Goal: Check status: Check status

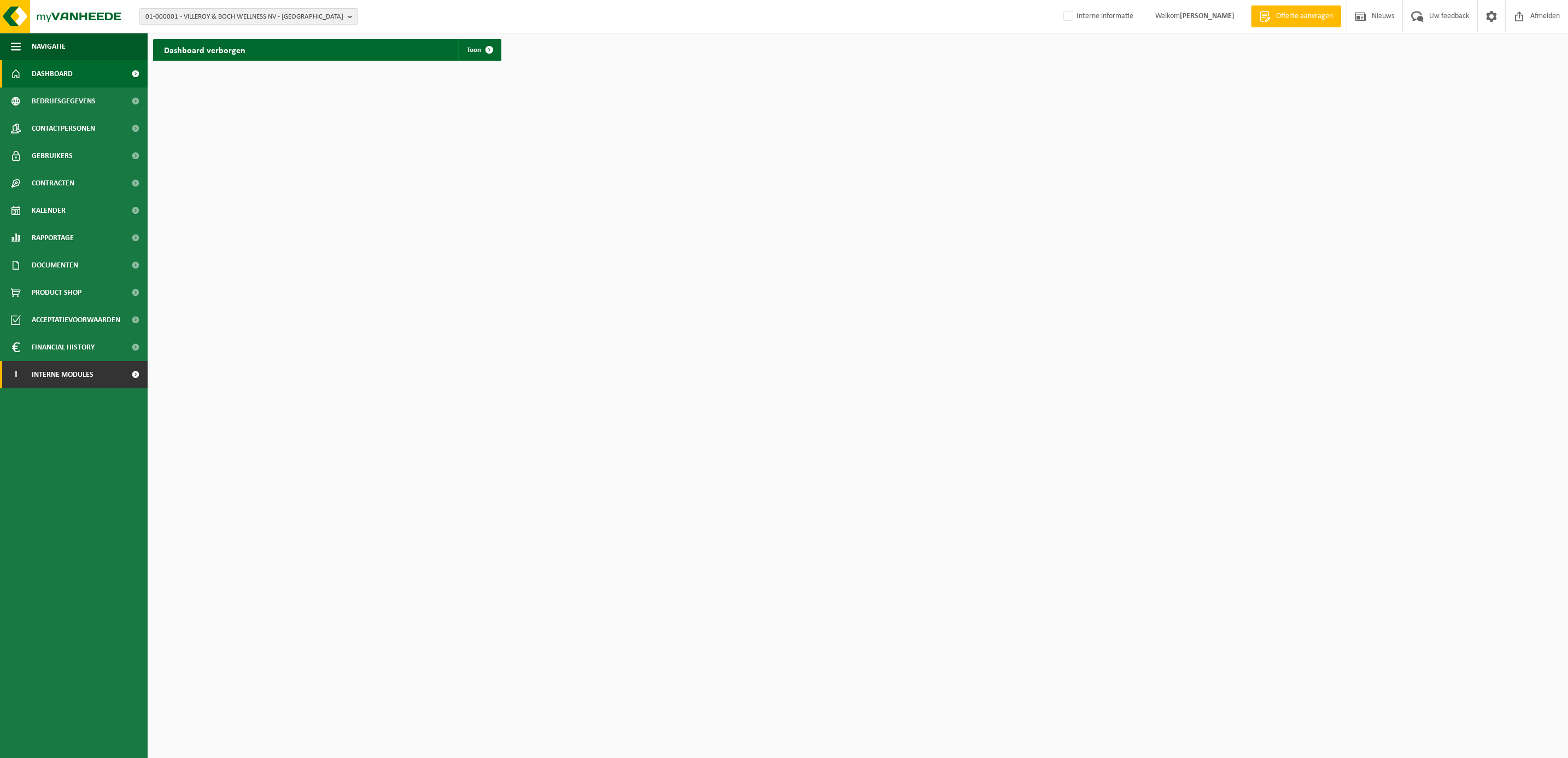
click at [66, 371] on span "Interne modules" at bounding box center [62, 374] width 61 height 27
click at [212, 12] on span "01-000001 - VILLEROY & BOCH WELLNESS NV - [GEOGRAPHIC_DATA]" at bounding box center [244, 16] width 198 height 16
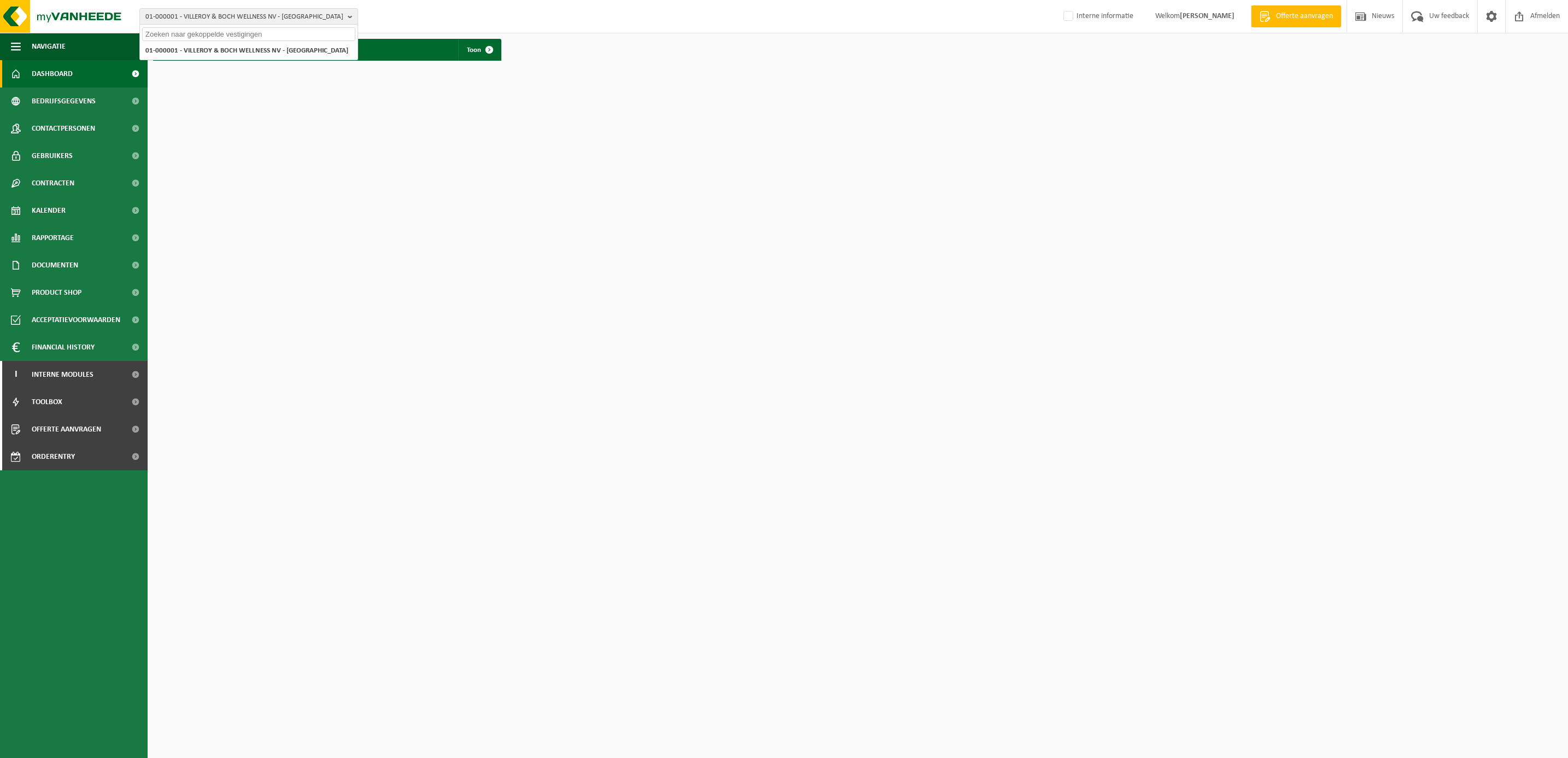
click at [207, 31] on input "text" at bounding box center [249, 34] width 213 height 13
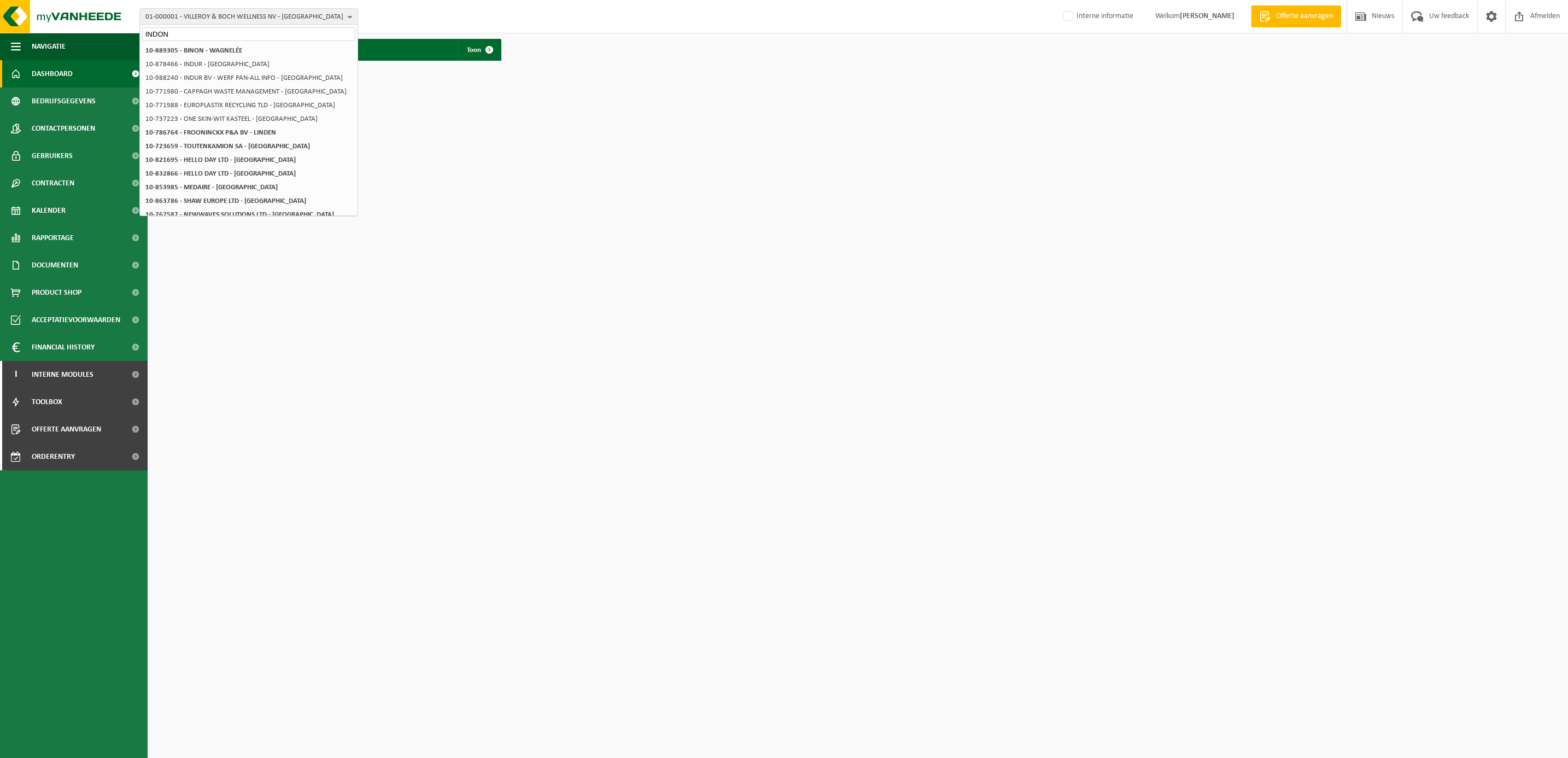
type input "INDON"
drag, startPoint x: 184, startPoint y: 30, endPoint x: 117, endPoint y: 29, distance: 67.0
click at [130, 28] on div "01-000001 - VILLEROY & BOCH WELLNESS [GEOGRAPHIC_DATA] - [GEOGRAPHIC_DATA] INDO…" at bounding box center [784, 16] width 1568 height 33
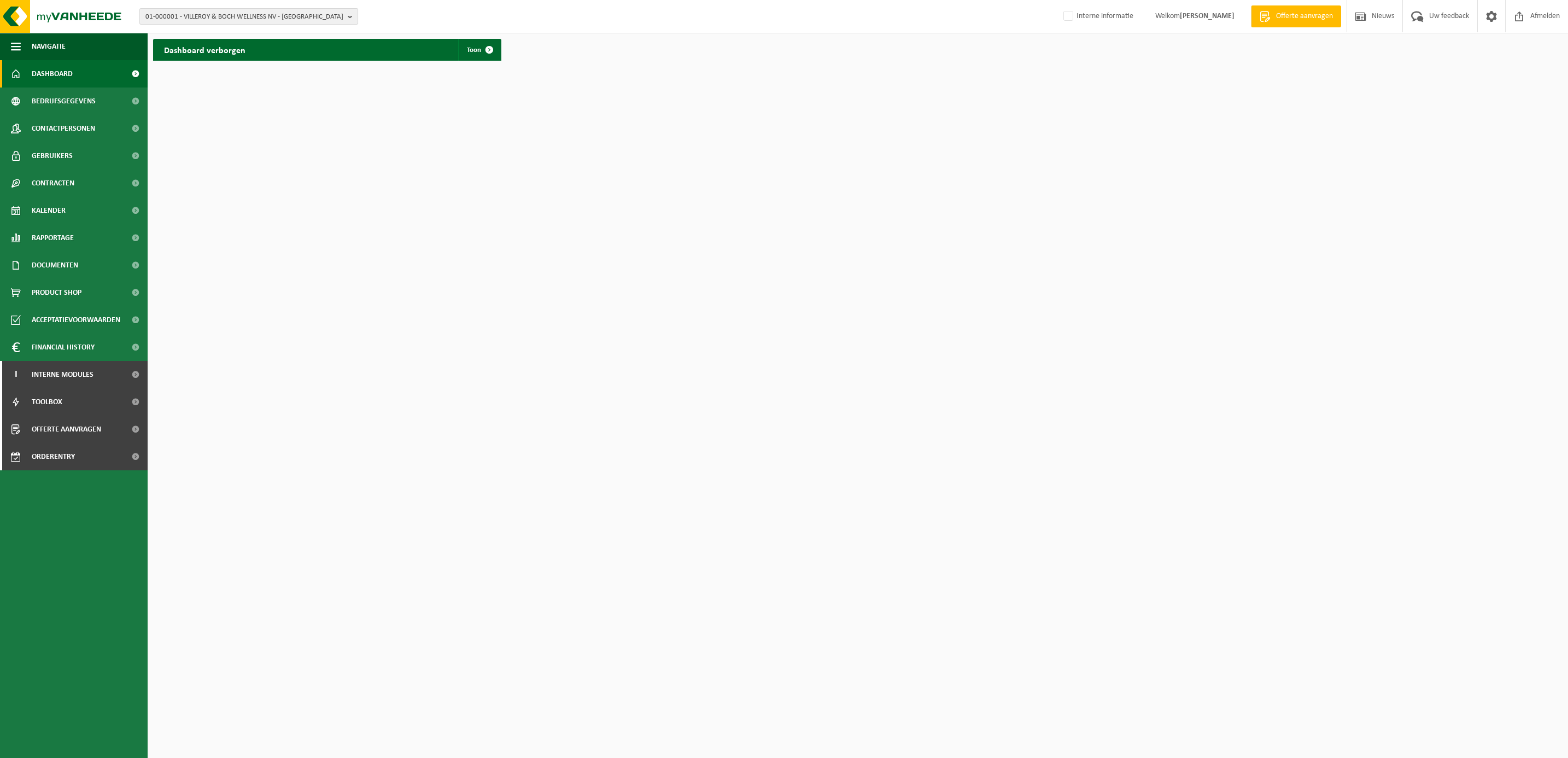
click at [159, 16] on span "01-000001 - VILLEROY & BOCH WELLNESS NV - [GEOGRAPHIC_DATA]" at bounding box center [244, 16] width 198 height 16
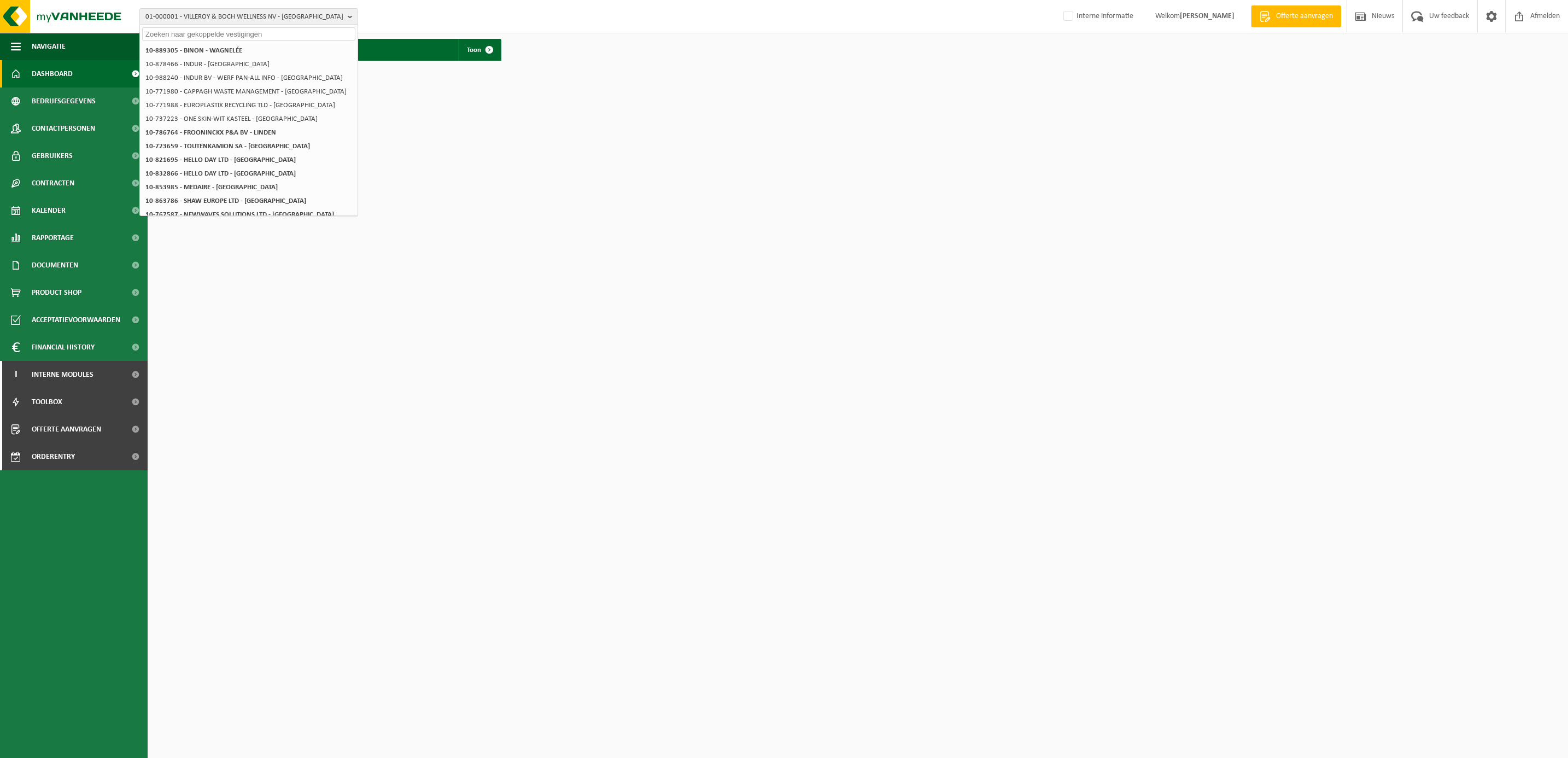
click at [163, 30] on input "text" at bounding box center [249, 34] width 213 height 13
paste input "‪‪‪10-972897‬‬"
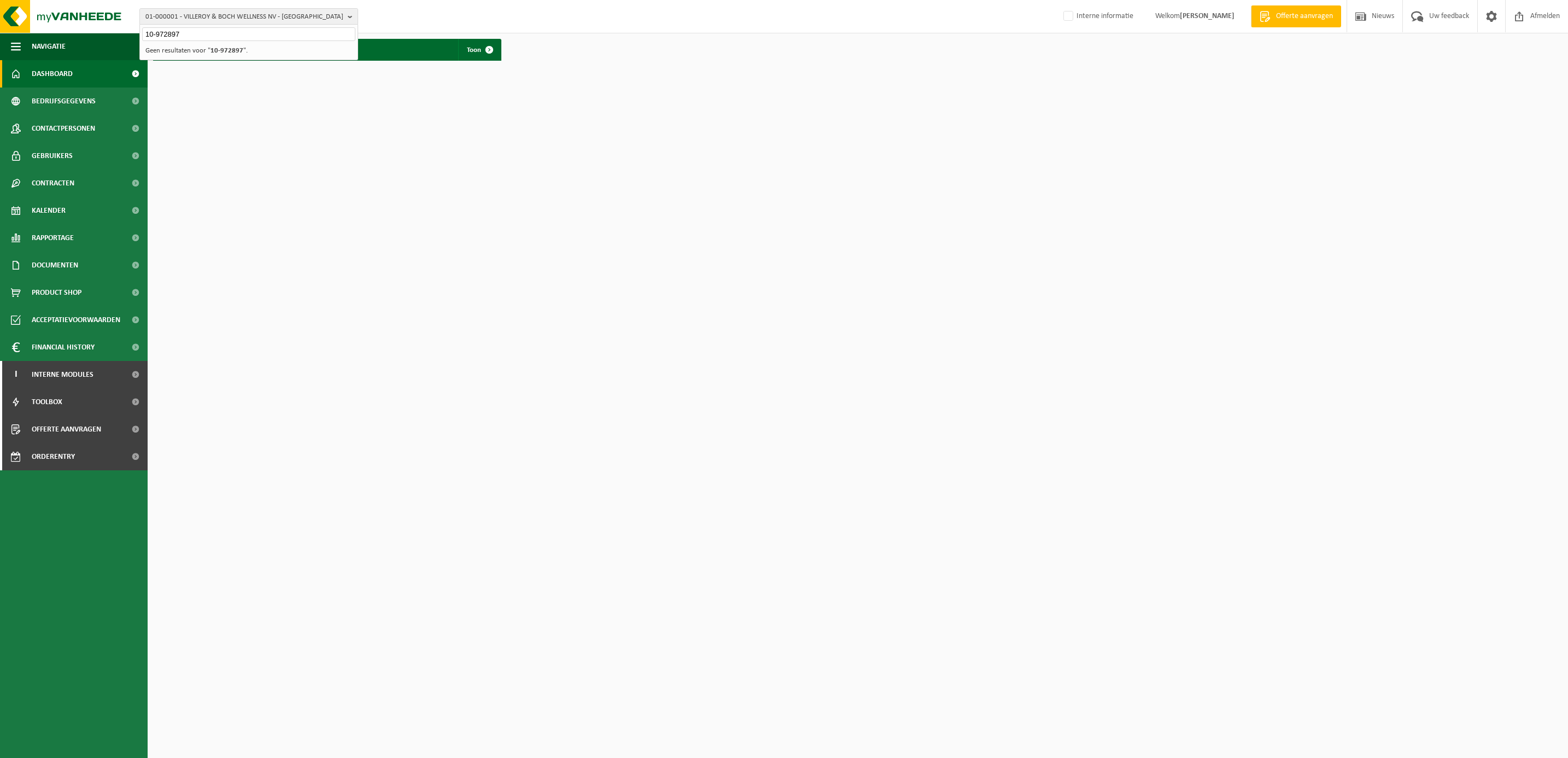
type input "‪‪‪10-972897‬‬"
drag, startPoint x: 186, startPoint y: 35, endPoint x: 116, endPoint y: 28, distance: 70.3
click at [117, 28] on div "01-000001 - VILLEROY & BOCH WELLNESS NV - [GEOGRAPHIC_DATA] ‪‪‪10-972897‬‬ 01-0…" at bounding box center [784, 16] width 1568 height 33
click at [166, 12] on span "01-000001 - VILLEROY & BOCH WELLNESS NV - [GEOGRAPHIC_DATA]" at bounding box center [244, 16] width 198 height 16
click at [166, 29] on input "text" at bounding box center [249, 34] width 213 height 13
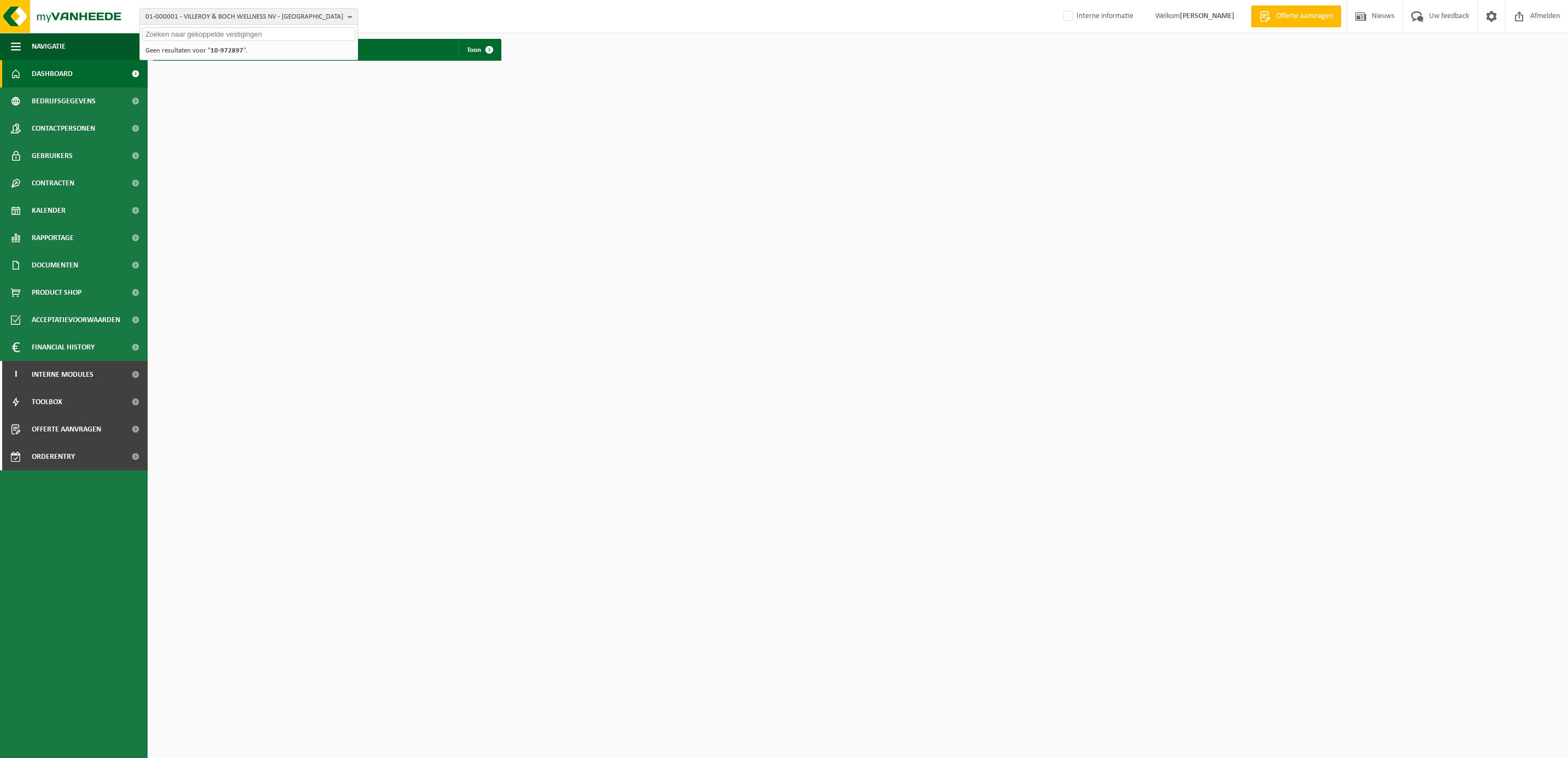
paste input "‪‪‪10-972897"
type input "‪‪‪10-972897"
